Goal: Ask a question

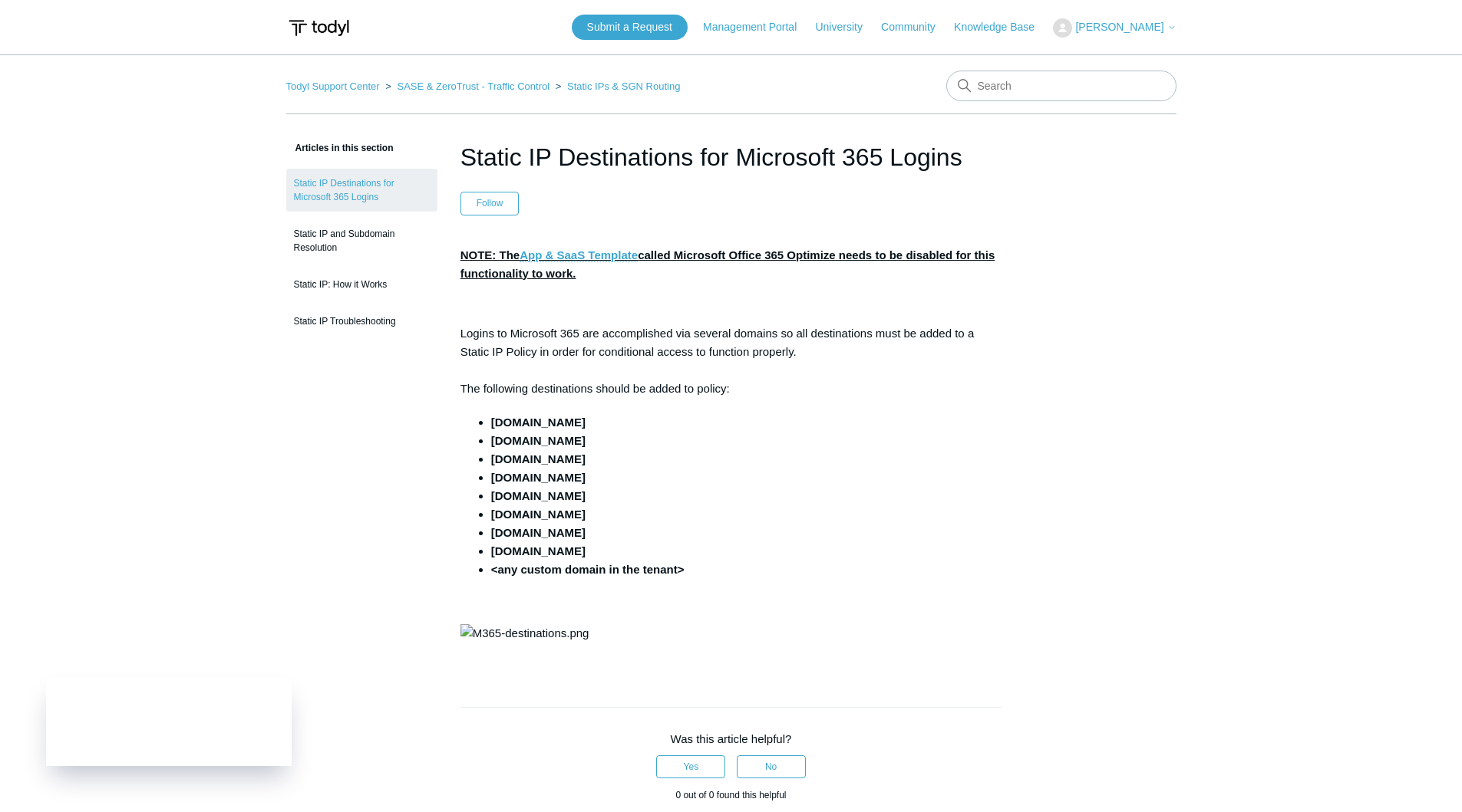
click at [640, 364] on p "Logins to Microsoft 365 are accomplished via several domains so all destination…" at bounding box center [731, 361] width 542 height 74
click at [1056, 104] on nav "Todyl Support Center SASE & ZeroTrust - Traffic Control Static IPs & SGN Routing" at bounding box center [731, 92] width 890 height 44
click at [1039, 94] on input "Search" at bounding box center [1061, 85] width 231 height 30
type input "365 login broken on sgn"
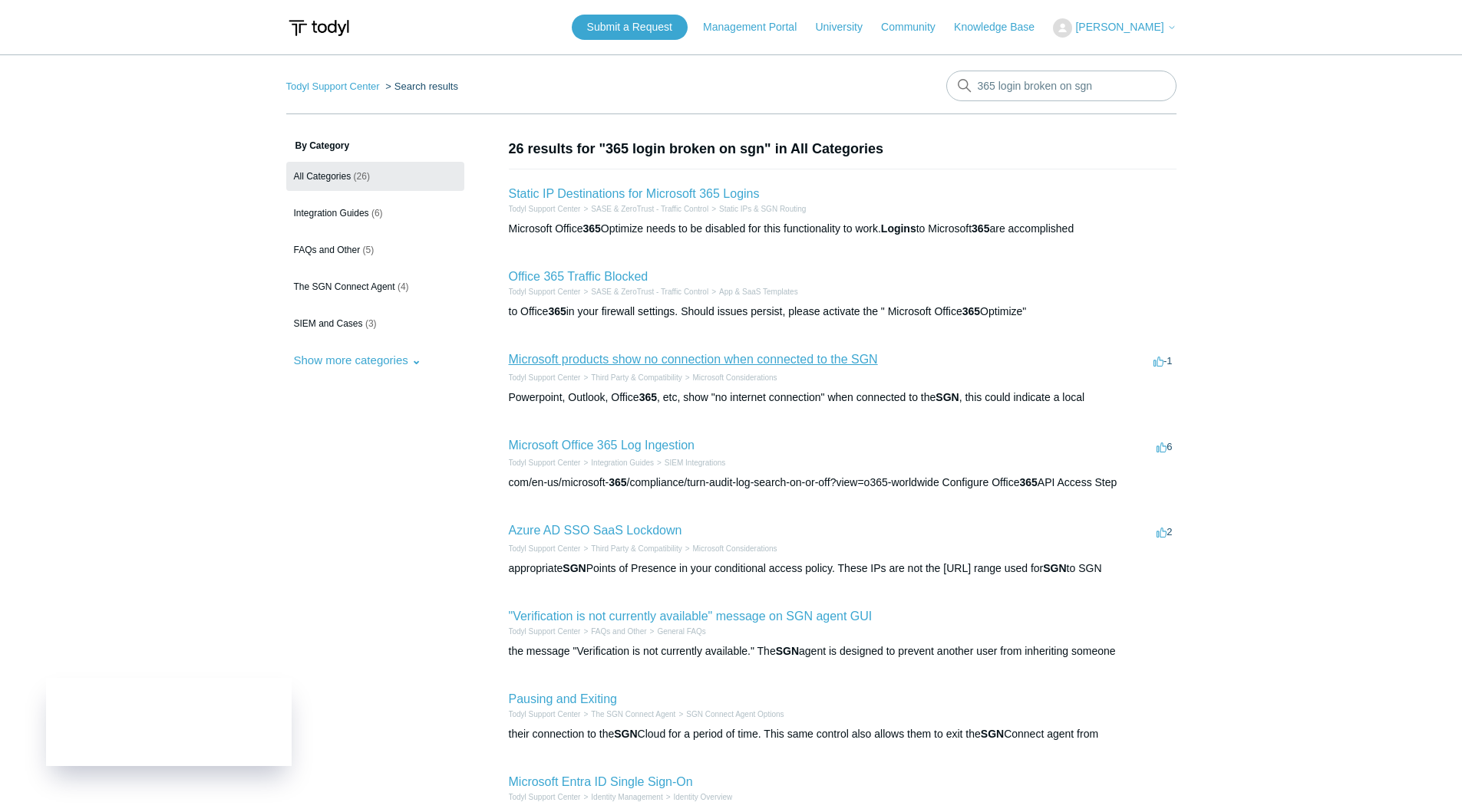
click at [802, 356] on link "Microsoft products show no connection when connected to the SGN" at bounding box center [694, 359] width 369 height 13
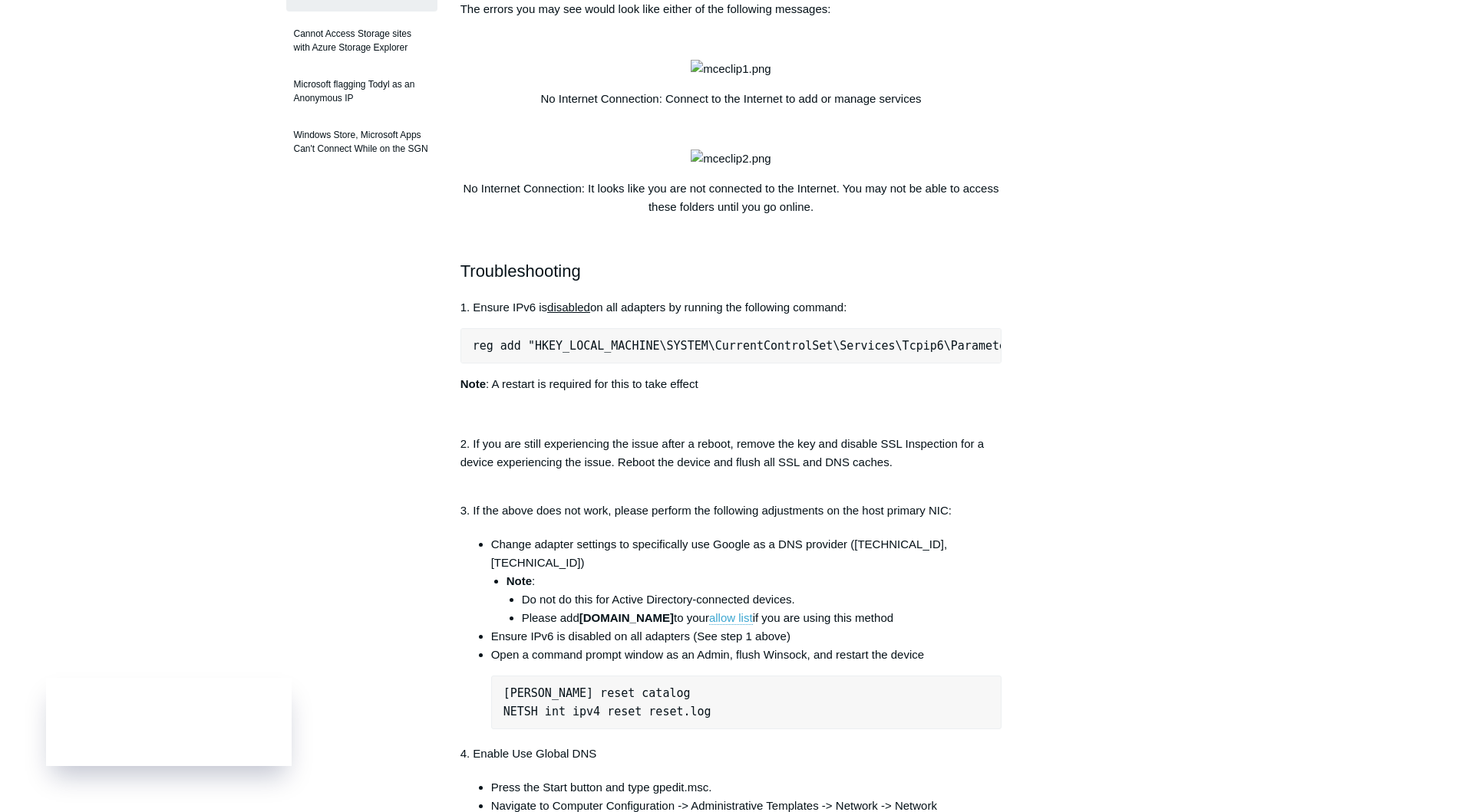
scroll to position [553, 0]
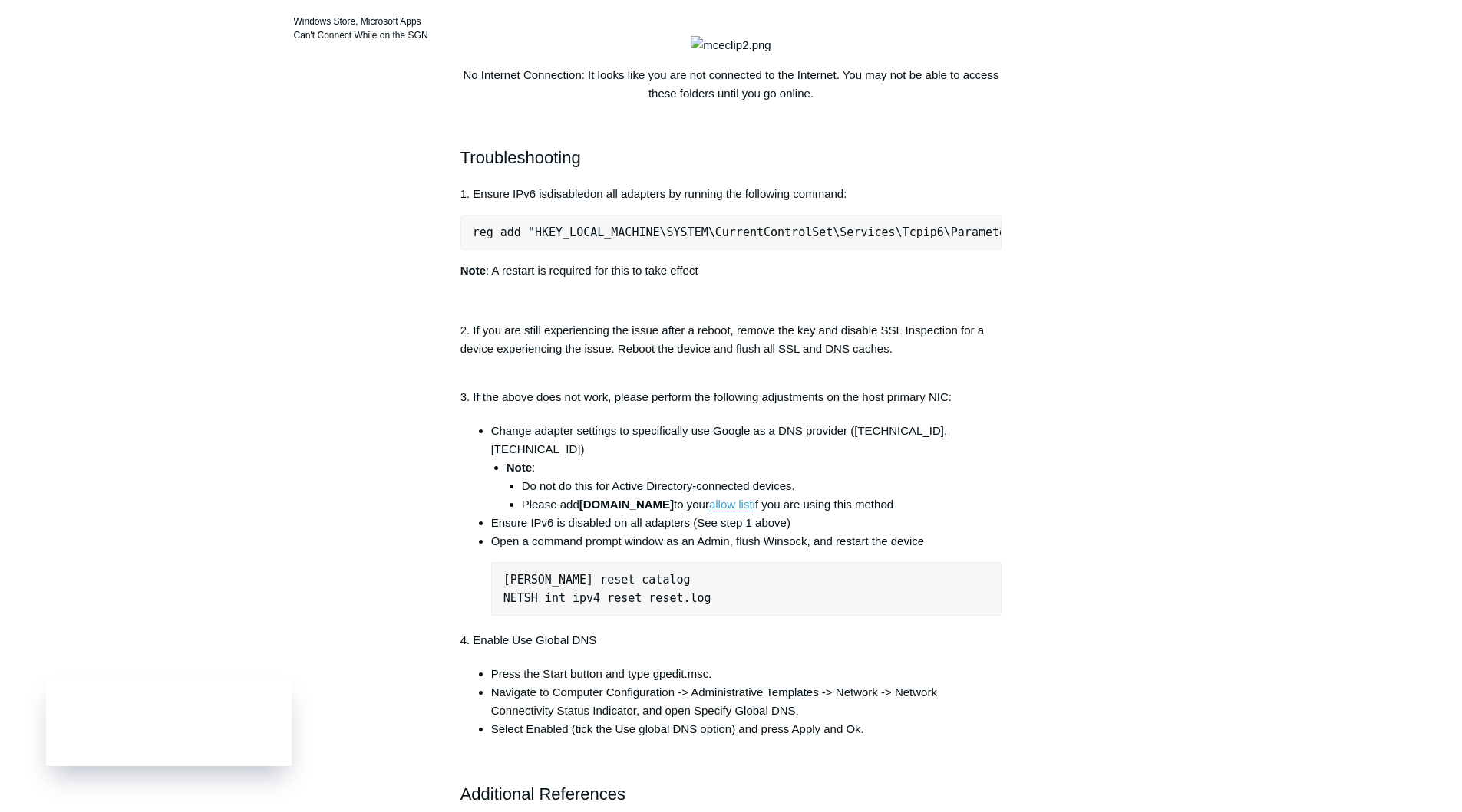
click at [859, 250] on pre "reg add "HKEY_LOCAL_MACHINE\SYSTEM\CurrentControlSet\Services\Tcpip6\Parameters…" at bounding box center [731, 232] width 542 height 35
copy div "reg add "HKEY_LOCAL_MACHINE\SYSTEM\CurrentControlSet\Services\Tcpip6\Parameters…"
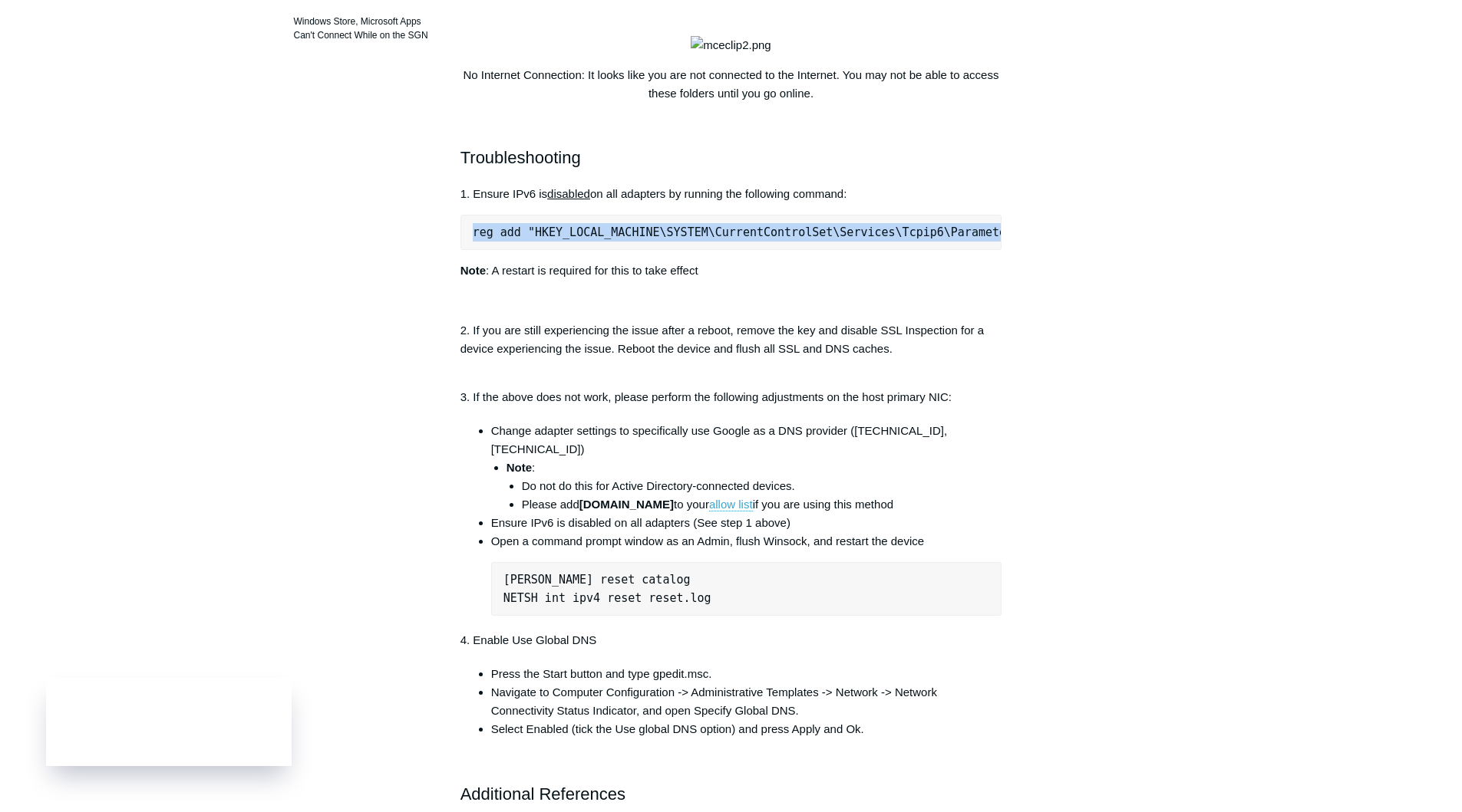
copy div "reg add "HKEY_LOCAL_MACHINE\SYSTEM\CurrentControlSet\Services\Tcpip6\Parameters…"
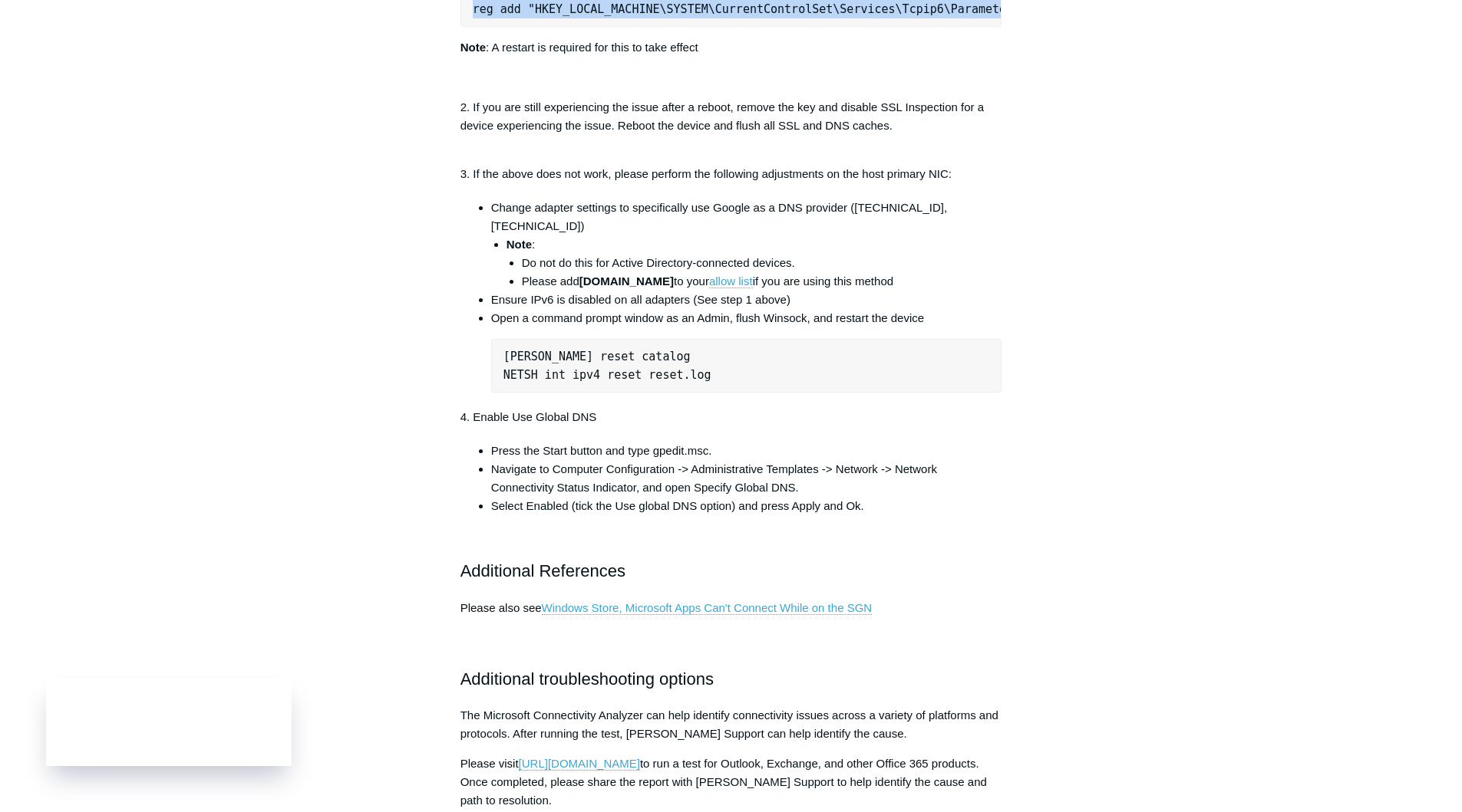
scroll to position [780, 0]
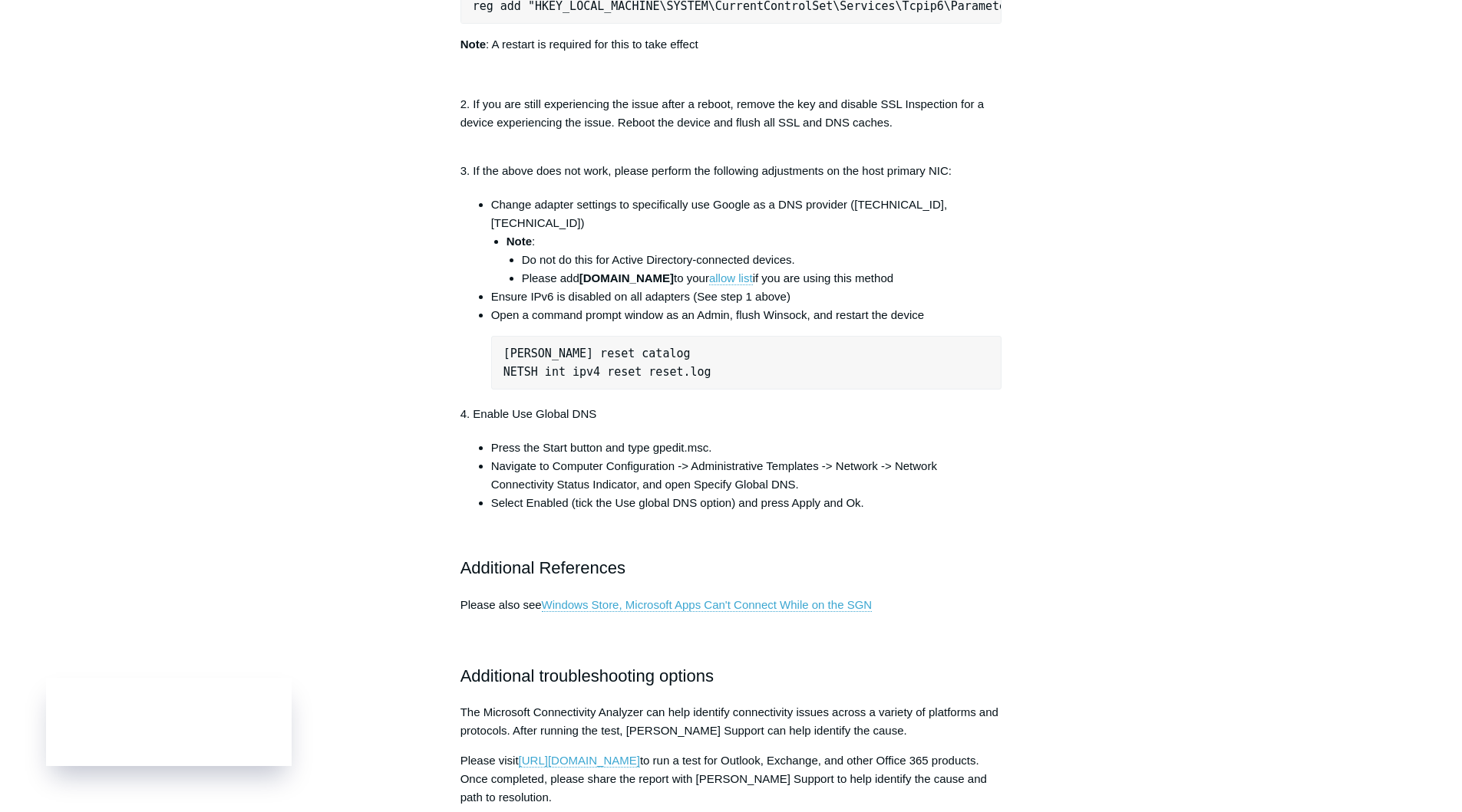
click at [596, 389] on pre "NETSH winsock reset catalog NETSH int ipv4 reset reset.log" at bounding box center [747, 363] width 511 height 54
copy pre "NETSH winsock reset catalog"
click at [593, 389] on pre "NETSH winsock reset catalog NETSH int ipv4 reset reset.log" at bounding box center [747, 363] width 511 height 54
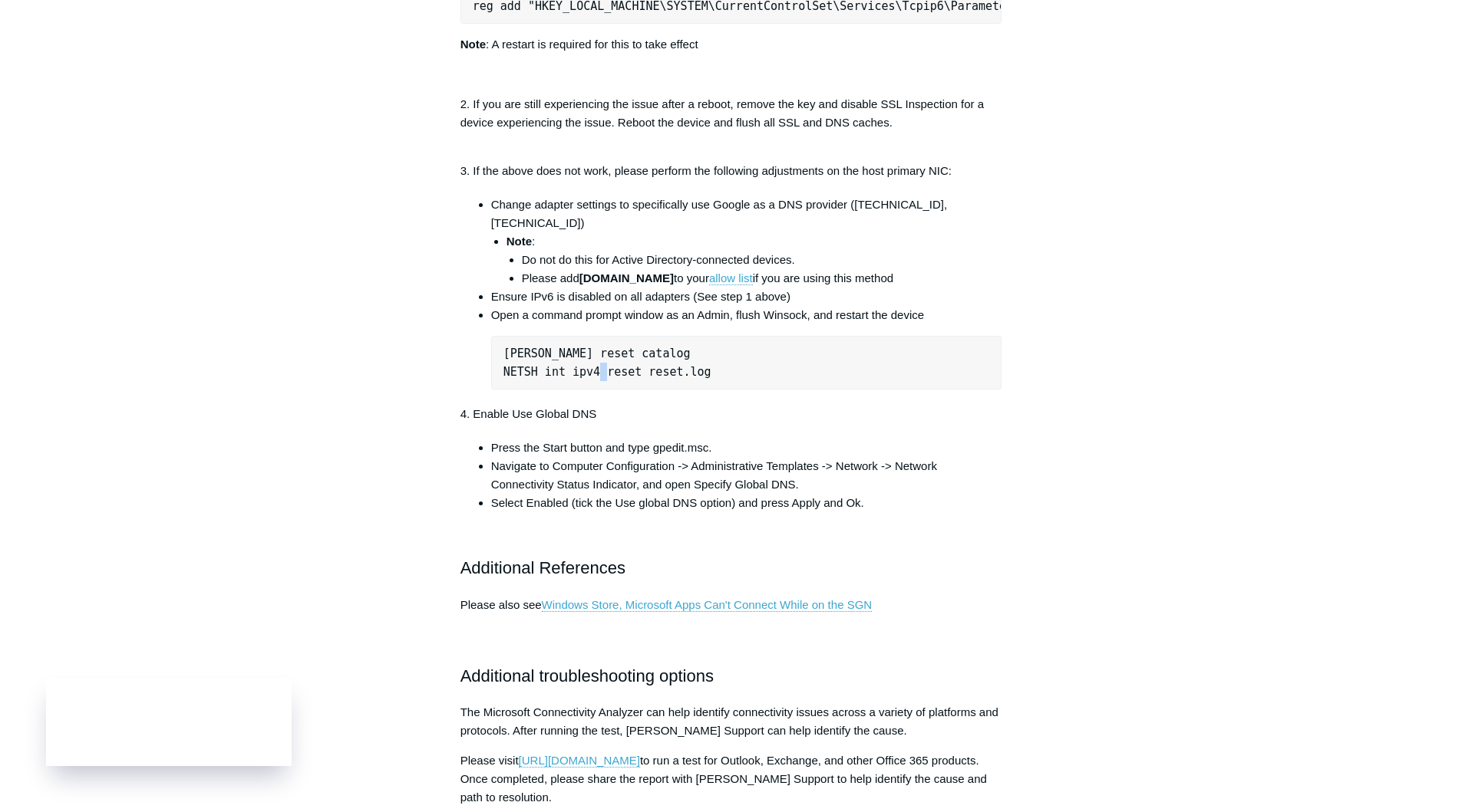
click at [593, 389] on pre "NETSH winsock reset catalog NETSH int ipv4 reset reset.log" at bounding box center [747, 363] width 511 height 54
copy div "NETSH int ipv4 reset reset.log"
click at [622, 306] on li "Ensure IPv6 is disabled on all adapters (See step 1 above)" at bounding box center [747, 296] width 511 height 19
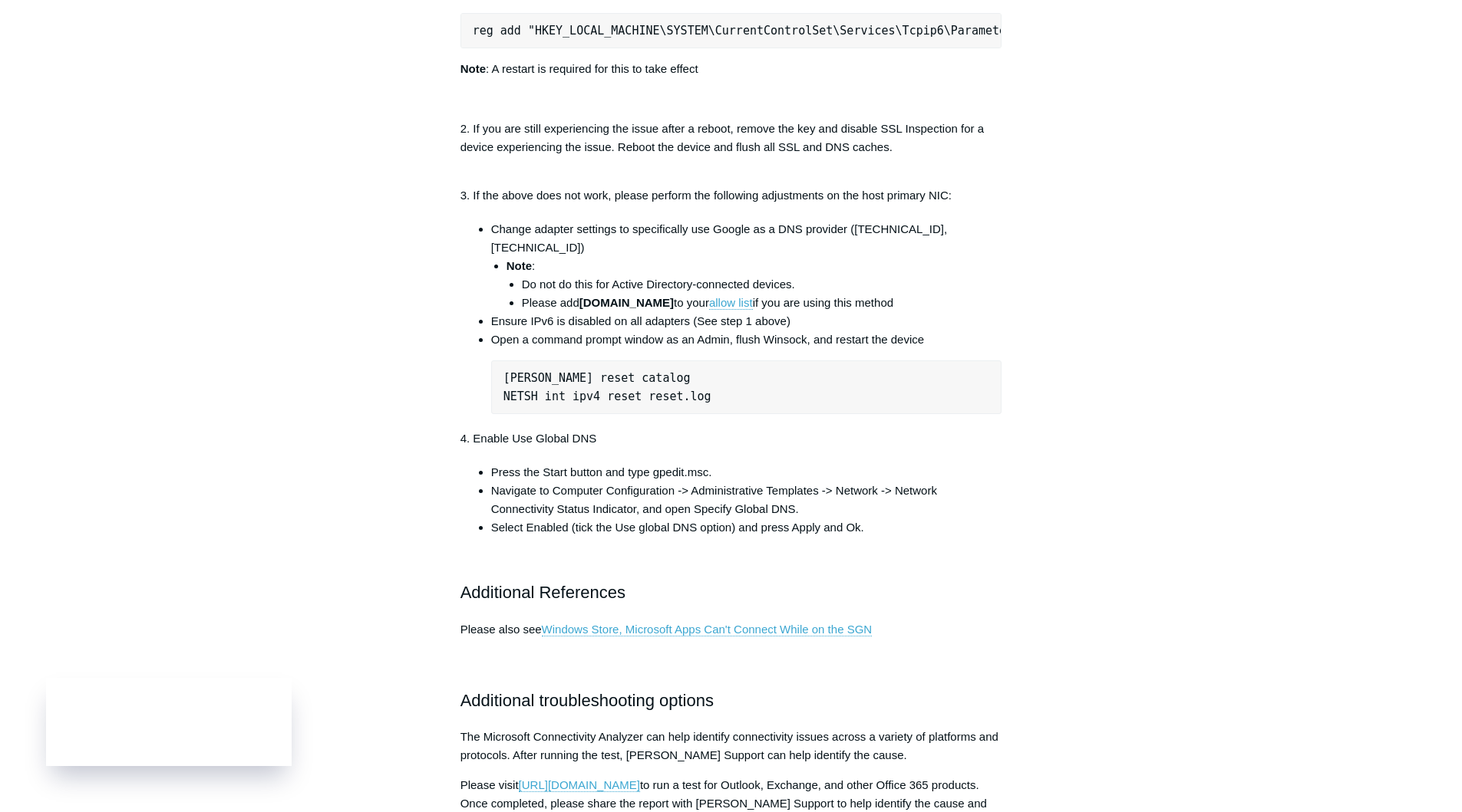
scroll to position [755, 0]
click at [178, 239] on main "Todyl Support Center Third Party & Compatibility Microsoft Considerations Artic…" at bounding box center [731, 327] width 1462 height 2055
click at [449, 466] on article "Microsoft products show no connection when connected to the SGN Follow Not yet …" at bounding box center [731, 369] width 588 height 1971
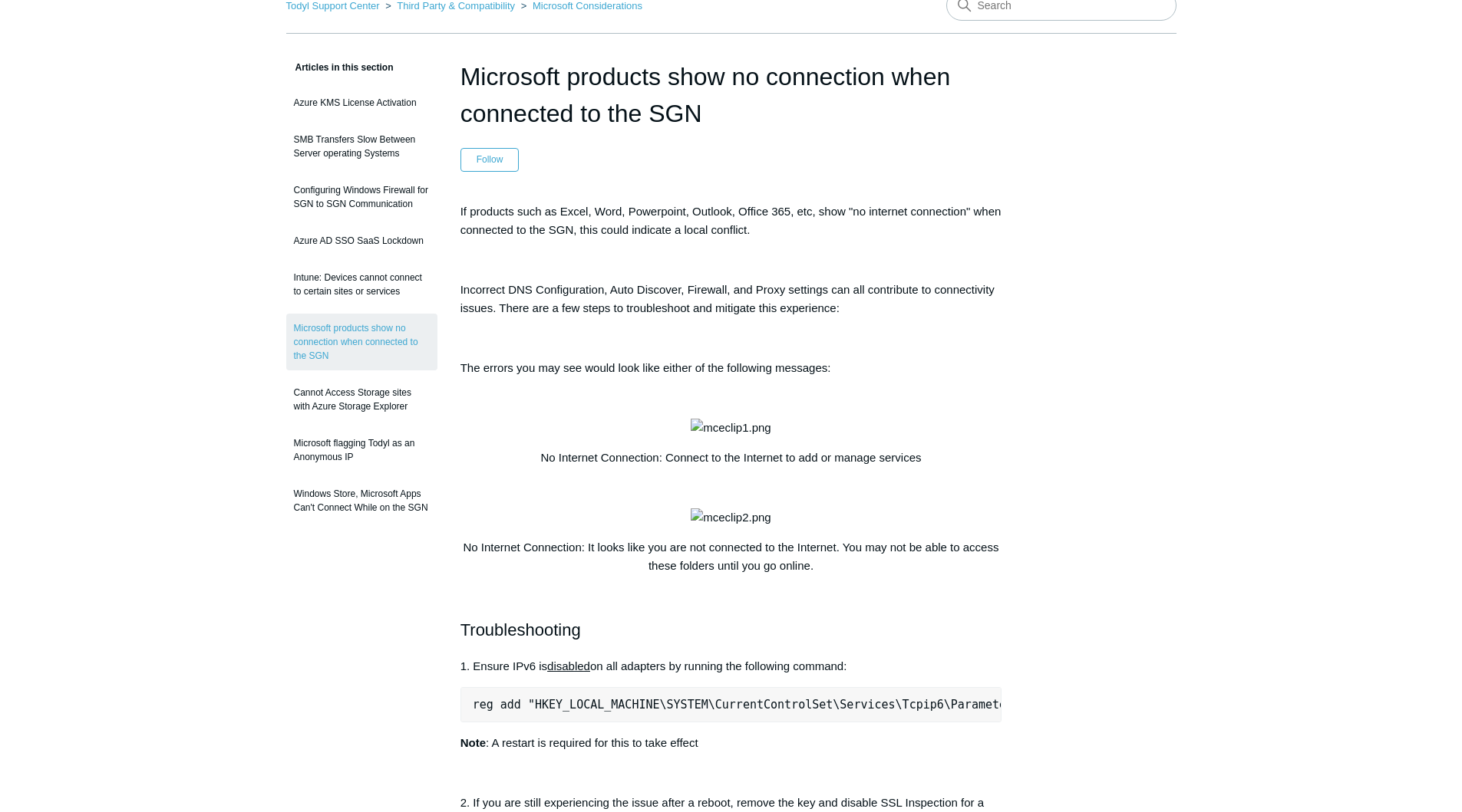
scroll to position [0, 0]
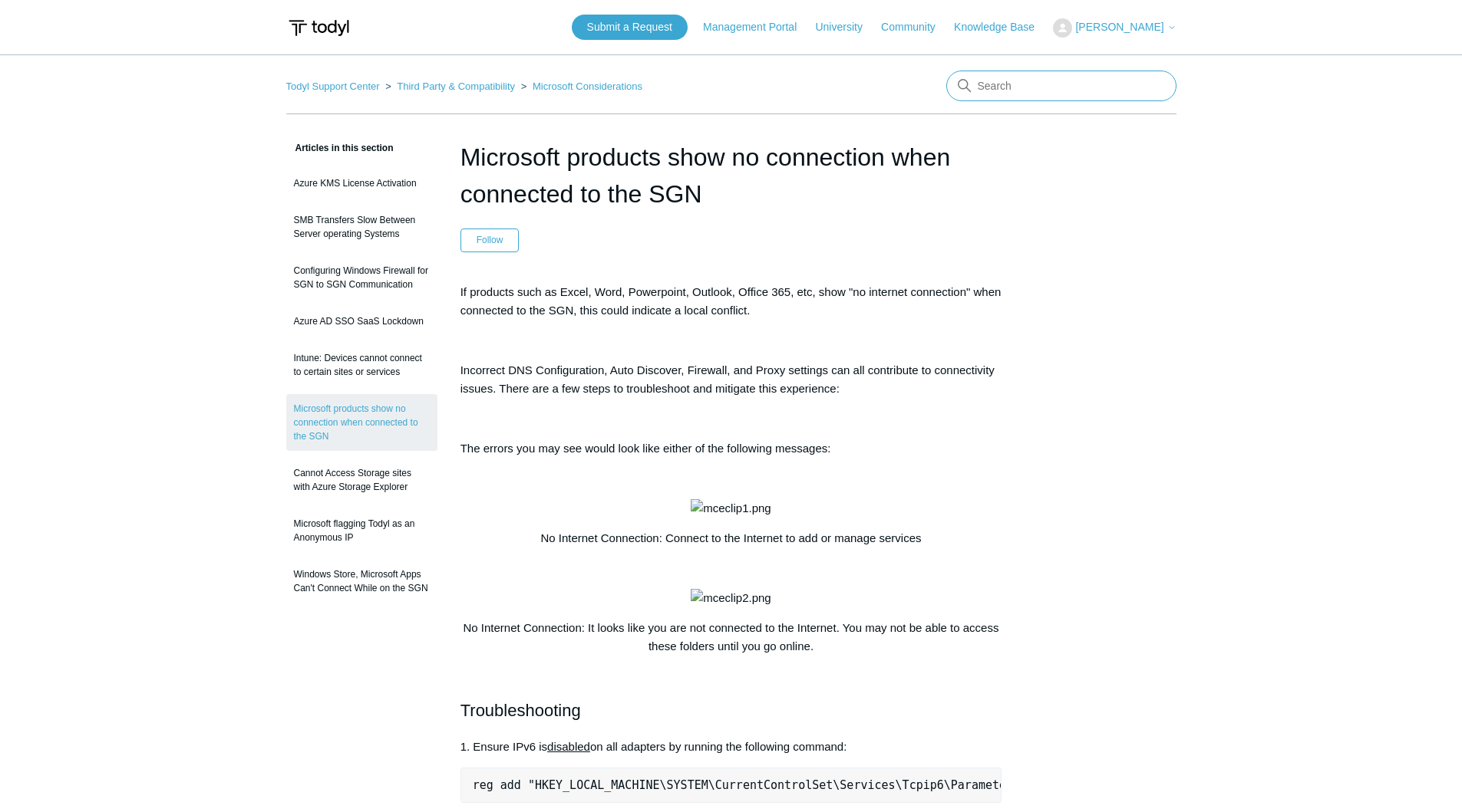
click at [1020, 96] on input "Search" at bounding box center [1061, 85] width 231 height 30
type input "iheartradio"
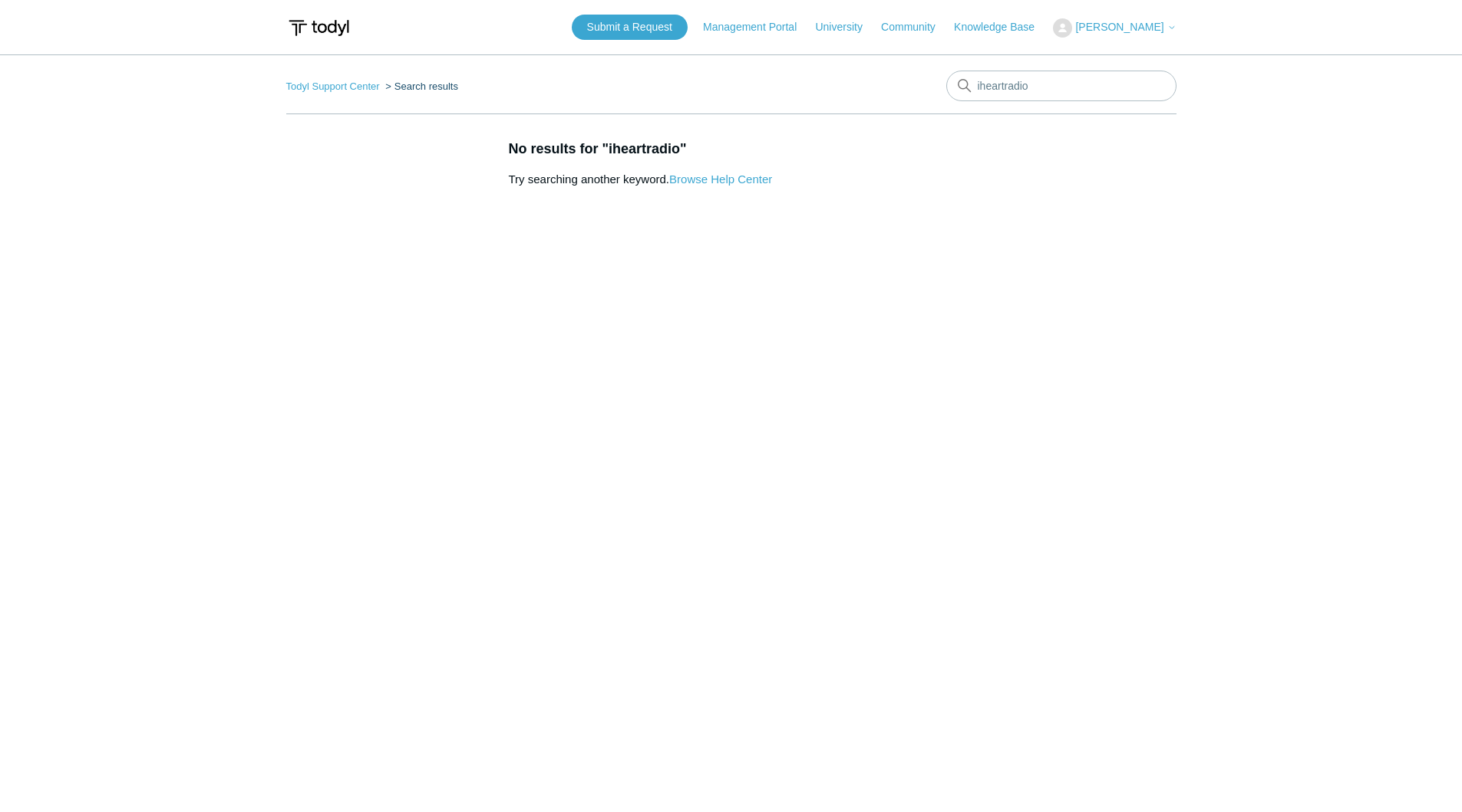
click at [1073, 80] on input "iheartradio" at bounding box center [1061, 85] width 231 height 30
click at [1020, 90] on input "Search" at bounding box center [1061, 85] width 231 height 30
click at [973, 23] on link "Knowledge Base" at bounding box center [1002, 27] width 96 height 16
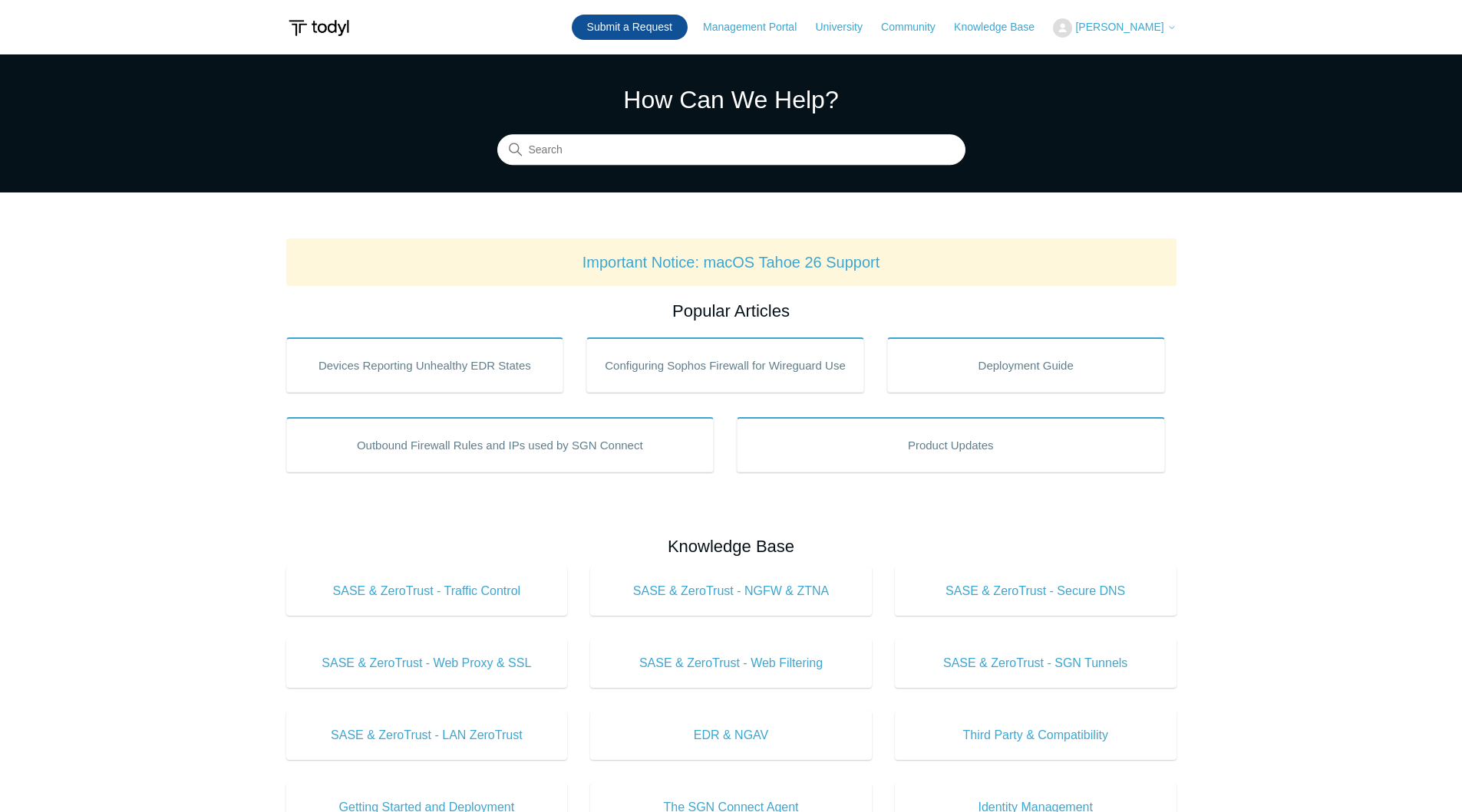
click at [665, 24] on link "Submit a Request" at bounding box center [630, 27] width 116 height 25
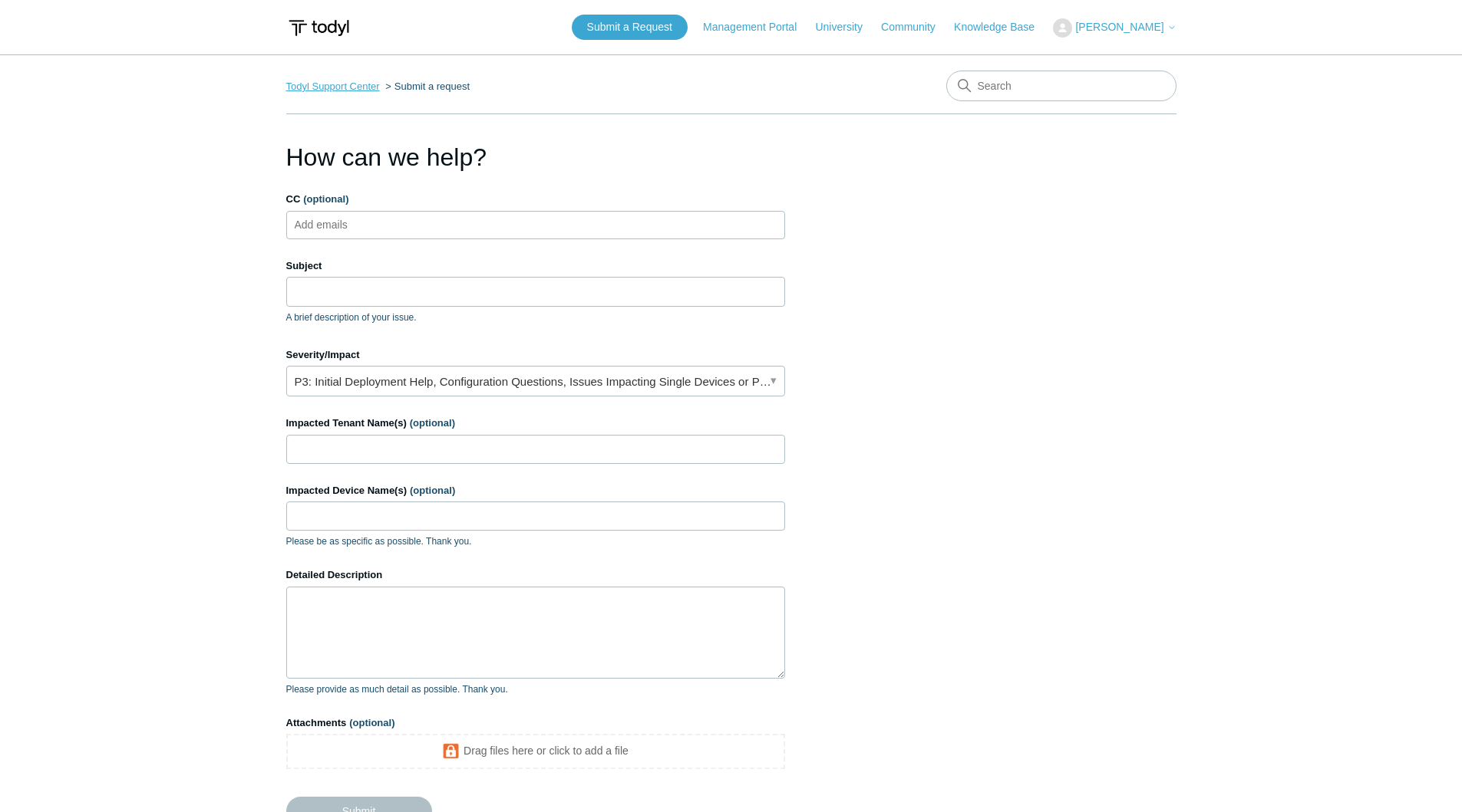
click at [359, 84] on link "Todyl Support Center" at bounding box center [333, 86] width 93 height 12
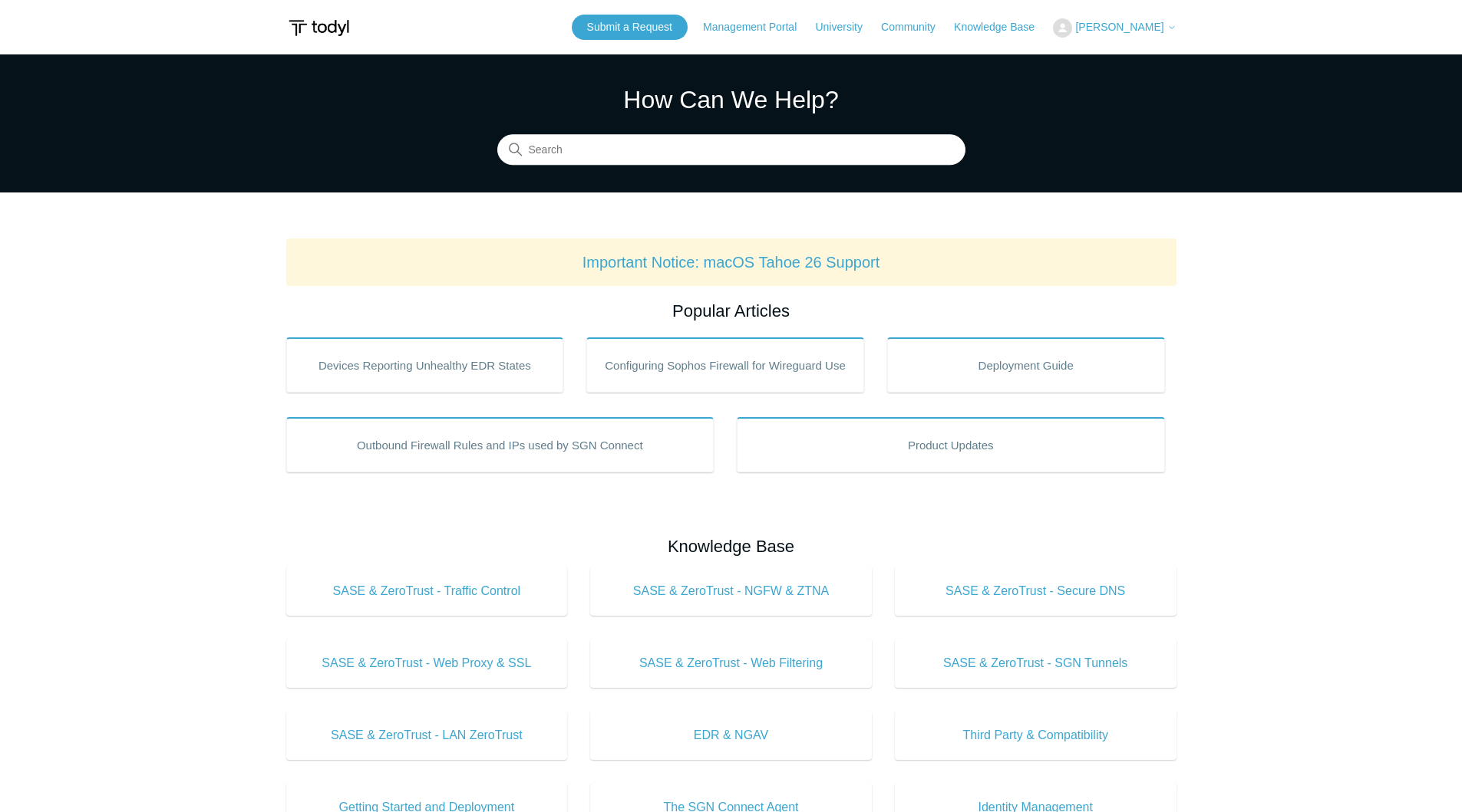
click at [1150, 25] on span "[PERSON_NAME]" at bounding box center [1120, 26] width 88 height 13
click at [1123, 61] on link "My Support Requests" at bounding box center [1128, 60] width 150 height 26
